Goal: Transaction & Acquisition: Purchase product/service

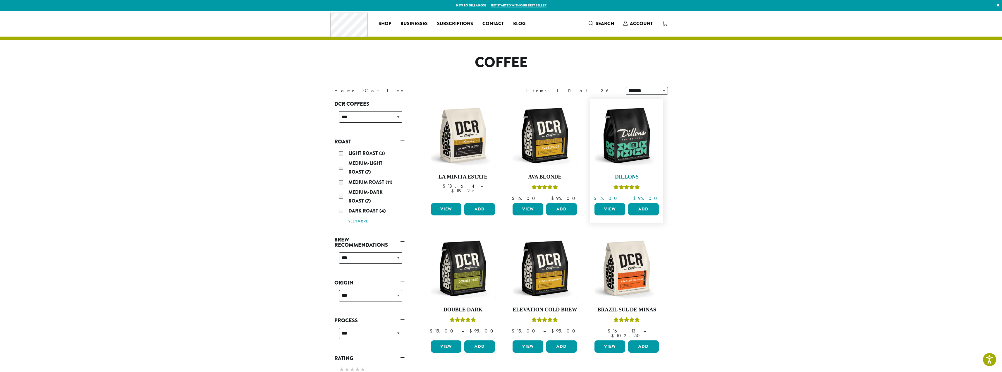
click at [637, 138] on img at bounding box center [626, 135] width 67 height 67
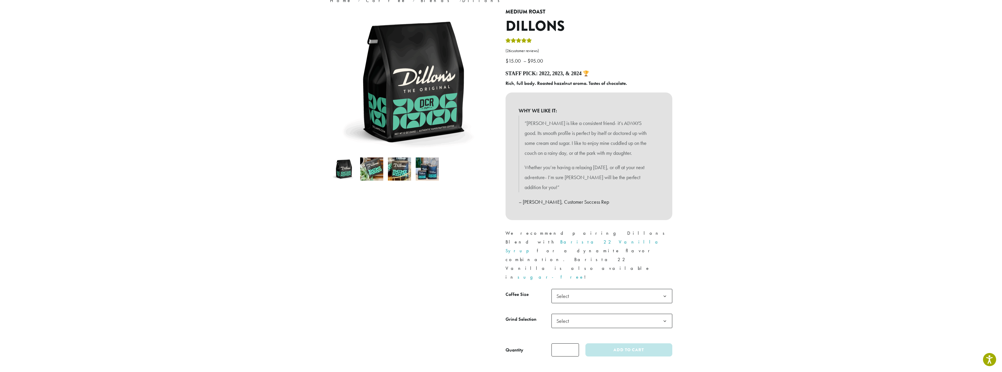
scroll to position [59, 0]
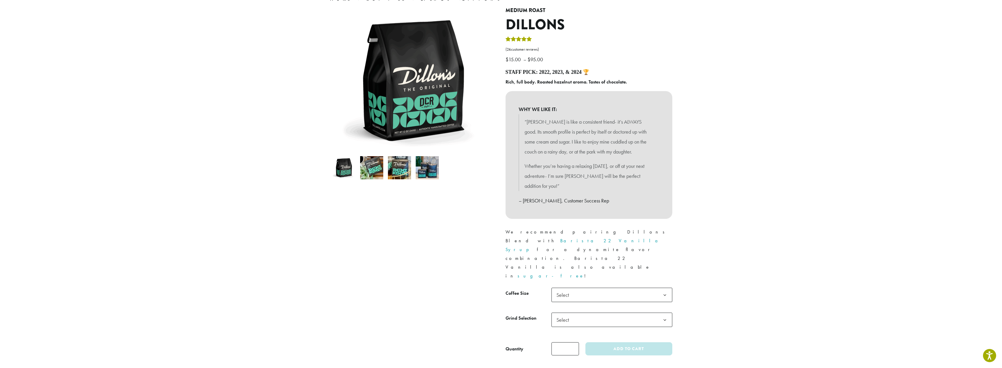
click at [624, 287] on span "Select" at bounding box center [612, 294] width 121 height 14
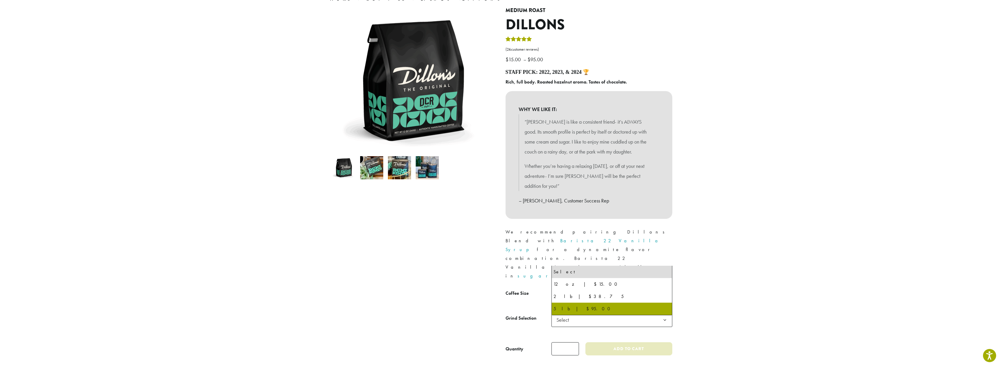
select select "**********"
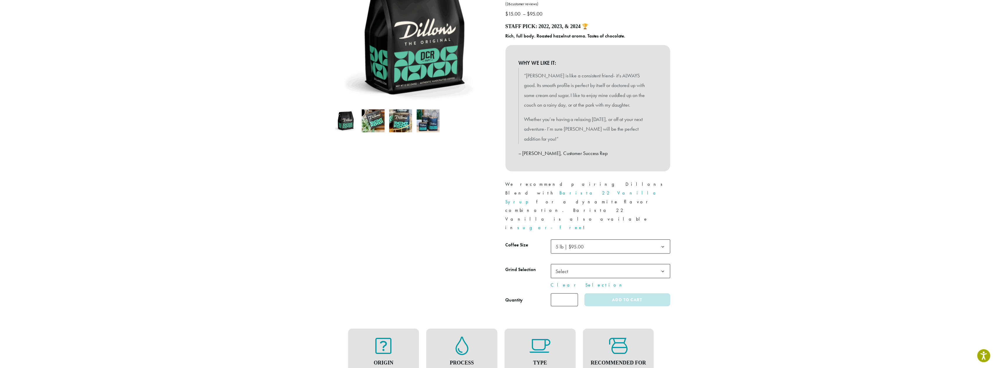
scroll to position [117, 0]
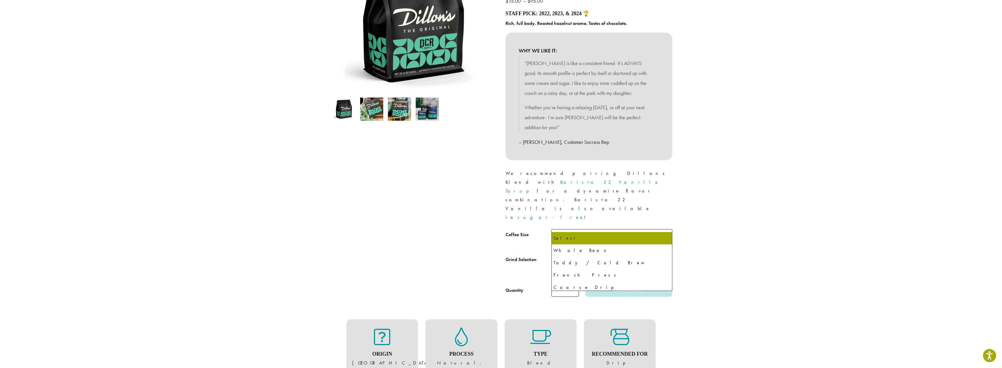
click at [667, 254] on b at bounding box center [665, 261] width 14 height 14
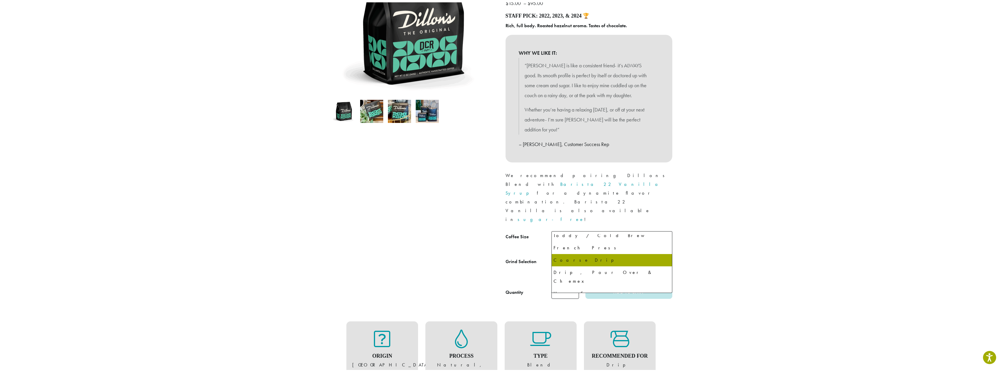
scroll to position [40, 0]
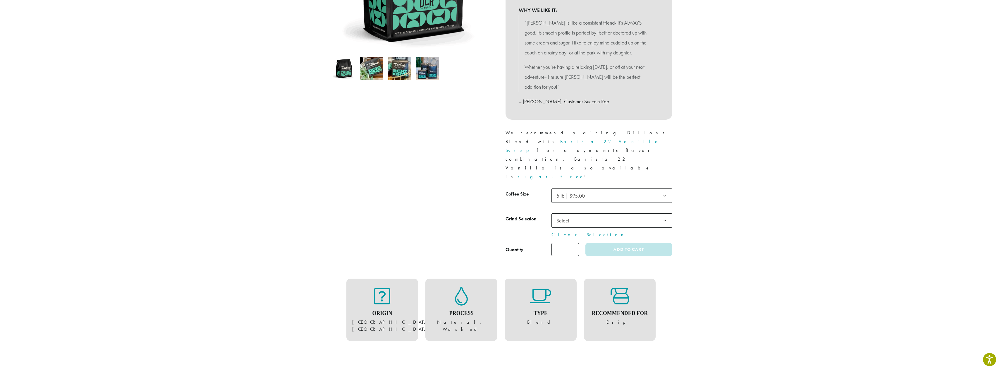
scroll to position [293, 0]
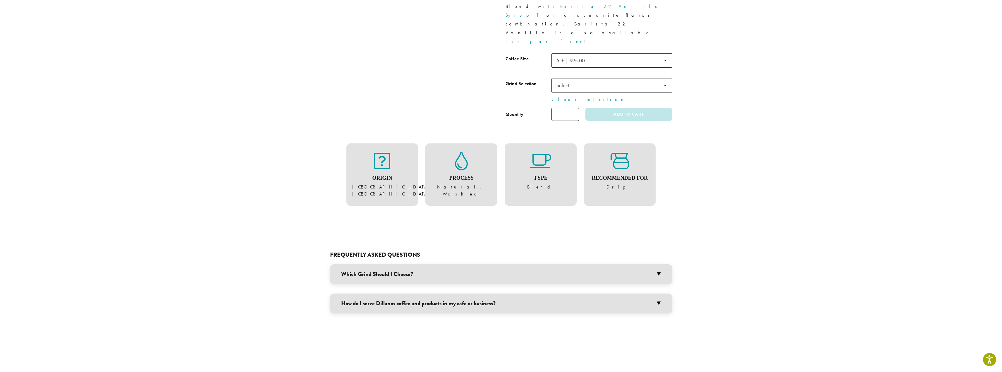
click at [665, 264] on h3 "Which Grind Should I Choose?" at bounding box center [501, 274] width 342 height 20
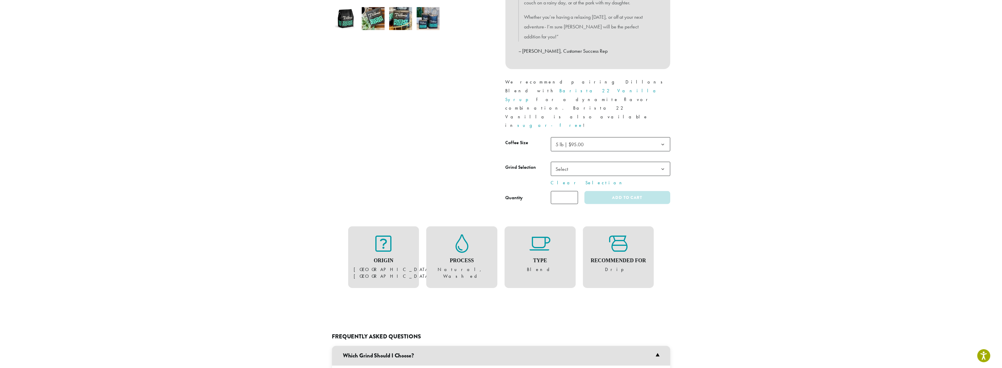
scroll to position [205, 0]
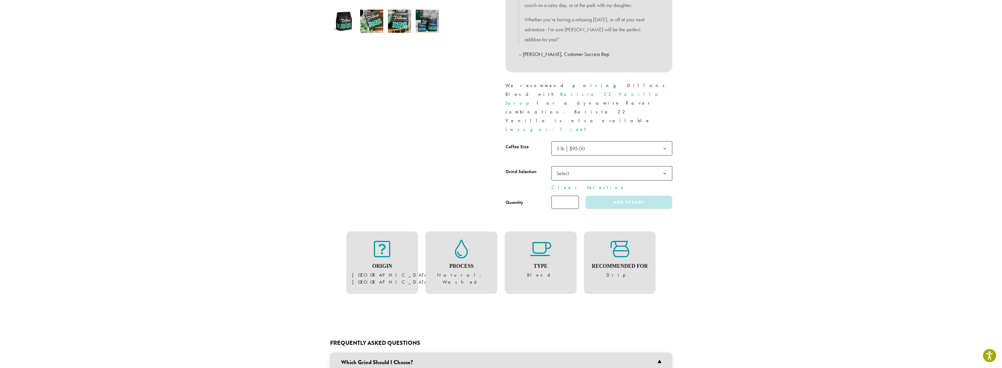
click at [641, 166] on span "Select" at bounding box center [612, 173] width 121 height 14
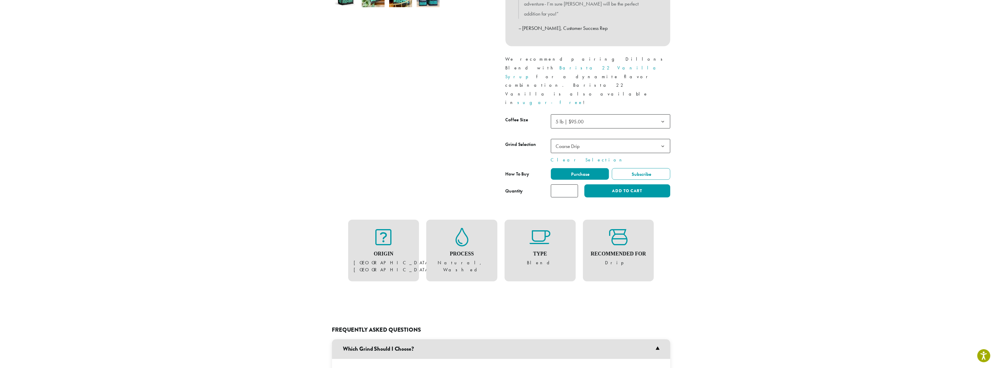
scroll to position [234, 0]
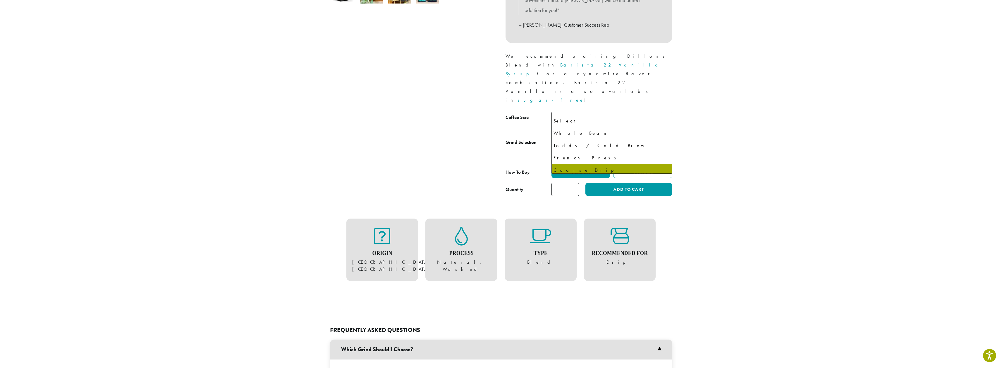
click at [651, 137] on span "Coarse Drip" at bounding box center [612, 144] width 121 height 14
click at [658, 137] on b at bounding box center [665, 144] width 14 height 14
click at [667, 137] on b at bounding box center [665, 144] width 14 height 14
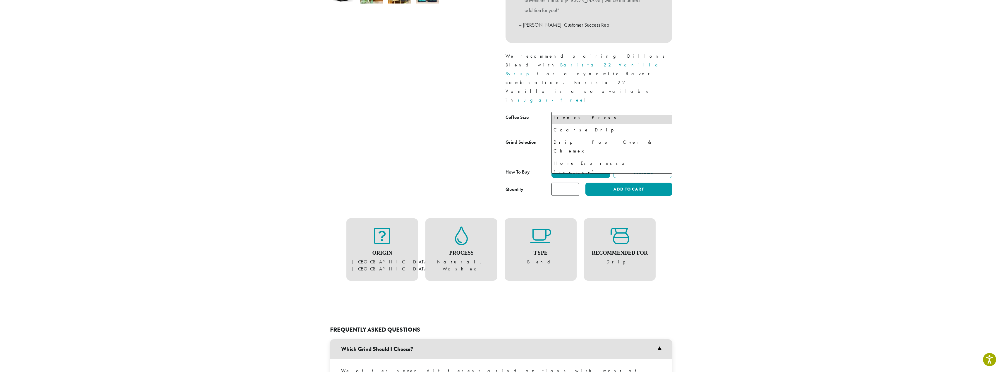
select select "********"
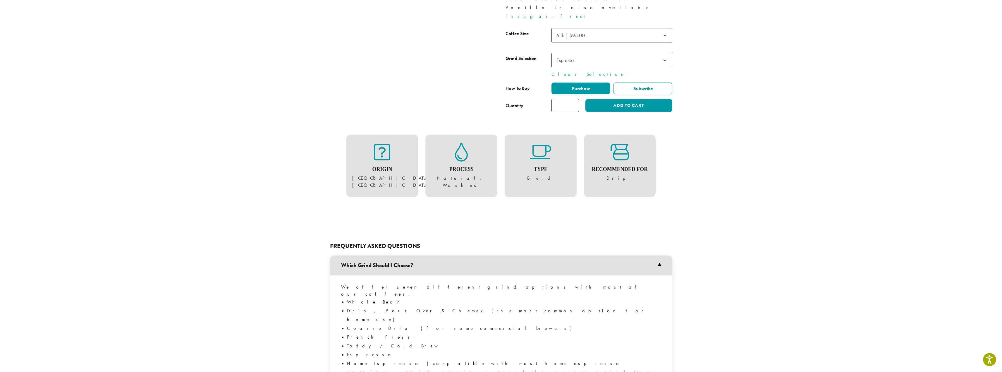
scroll to position [351, 0]
